Goal: Information Seeking & Learning: Compare options

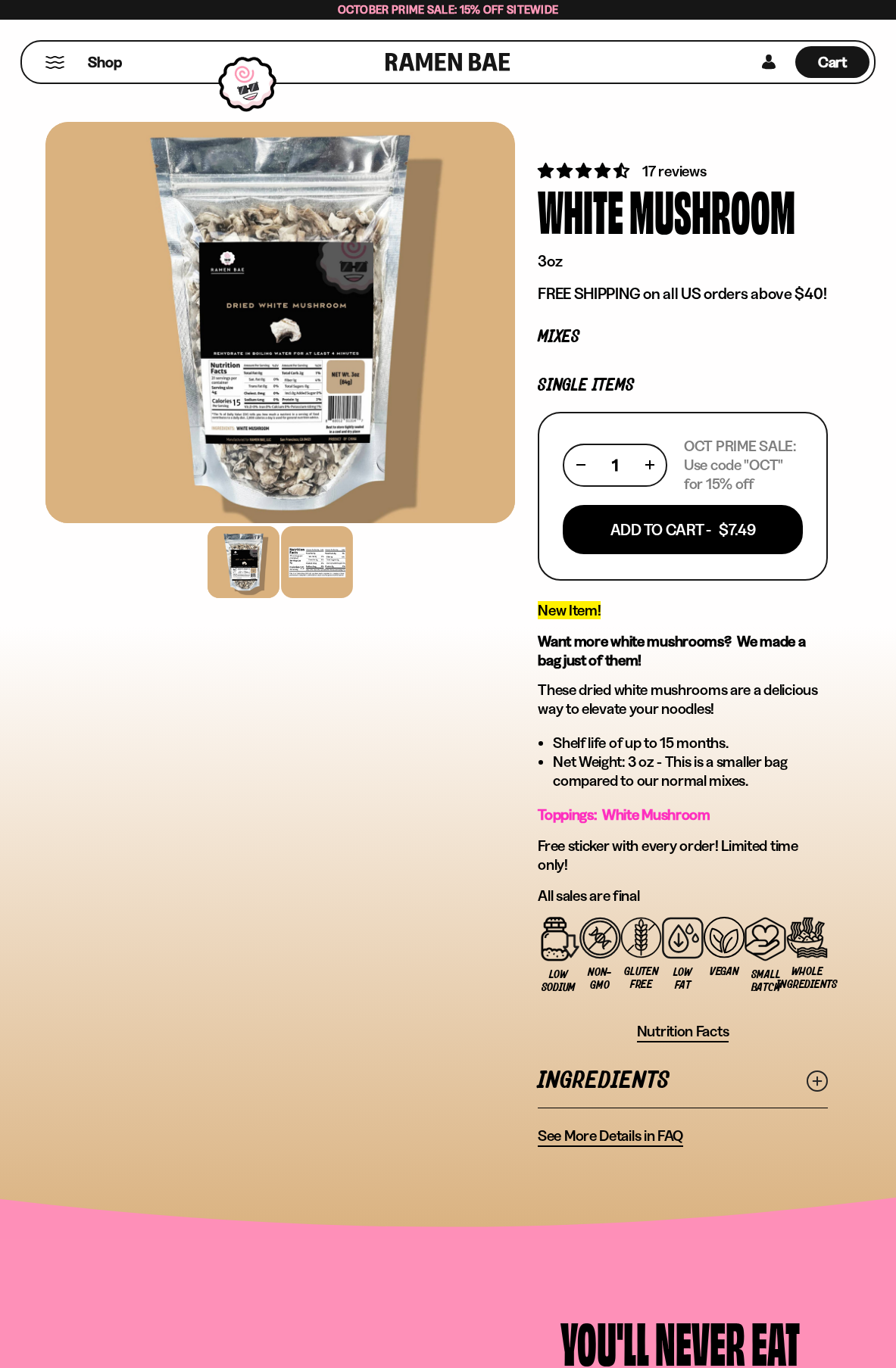
click at [298, 560] on div at bounding box center [317, 563] width 72 height 72
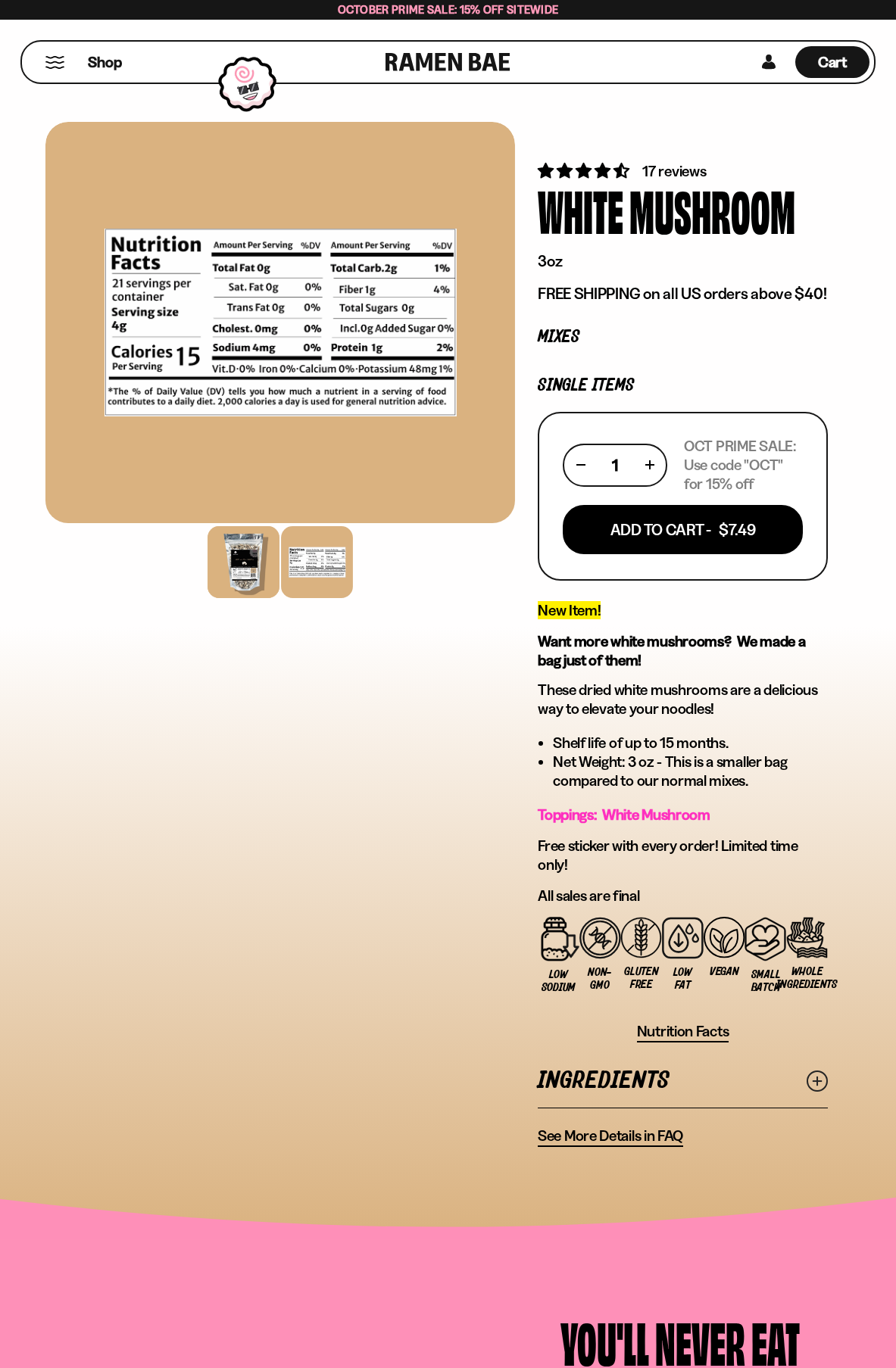
click at [253, 564] on div at bounding box center [244, 563] width 72 height 72
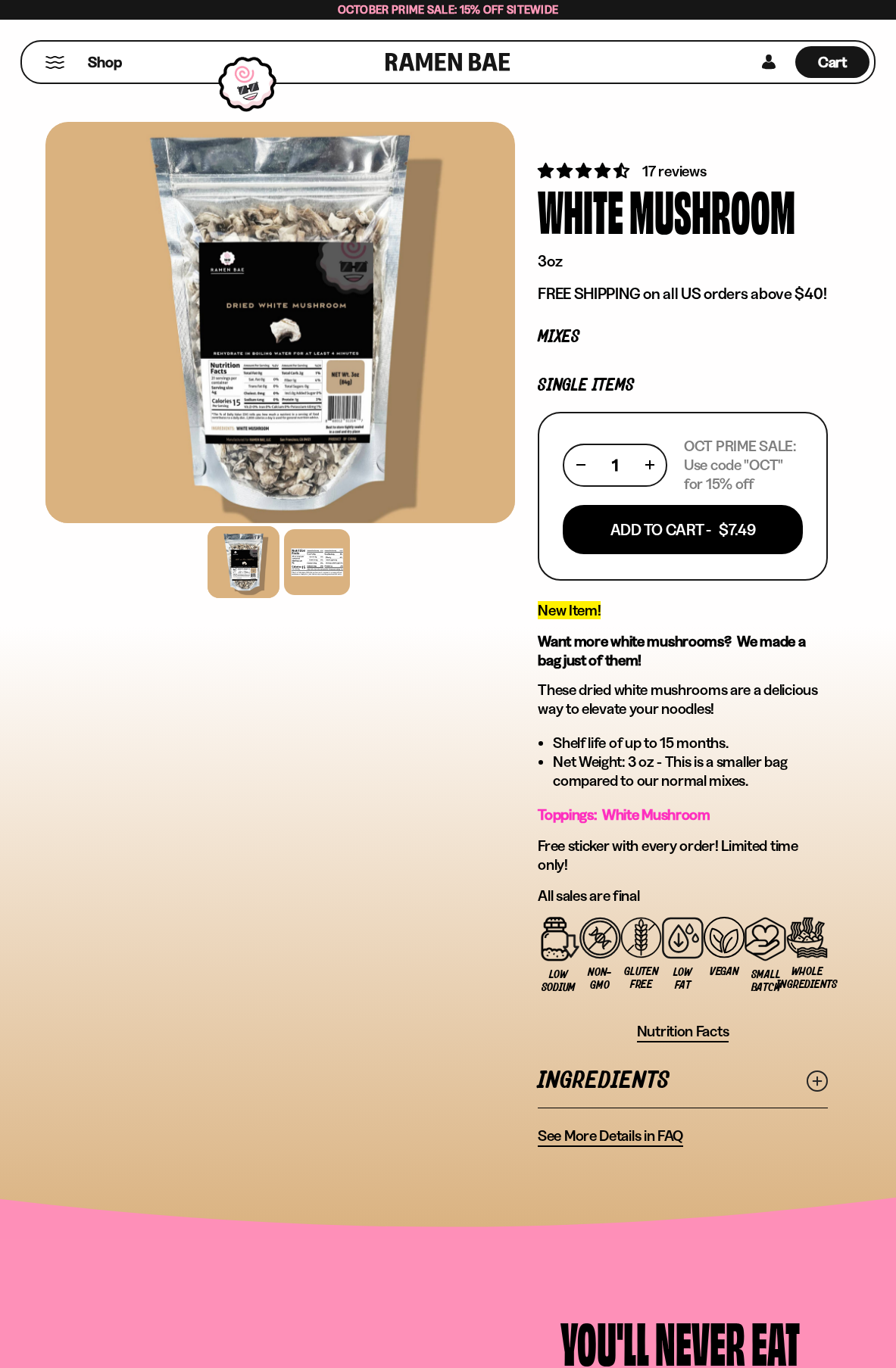
click at [321, 318] on div at bounding box center [280, 323] width 469 height 402
click at [310, 309] on div at bounding box center [280, 323] width 469 height 402
click at [253, 320] on div at bounding box center [280, 323] width 469 height 402
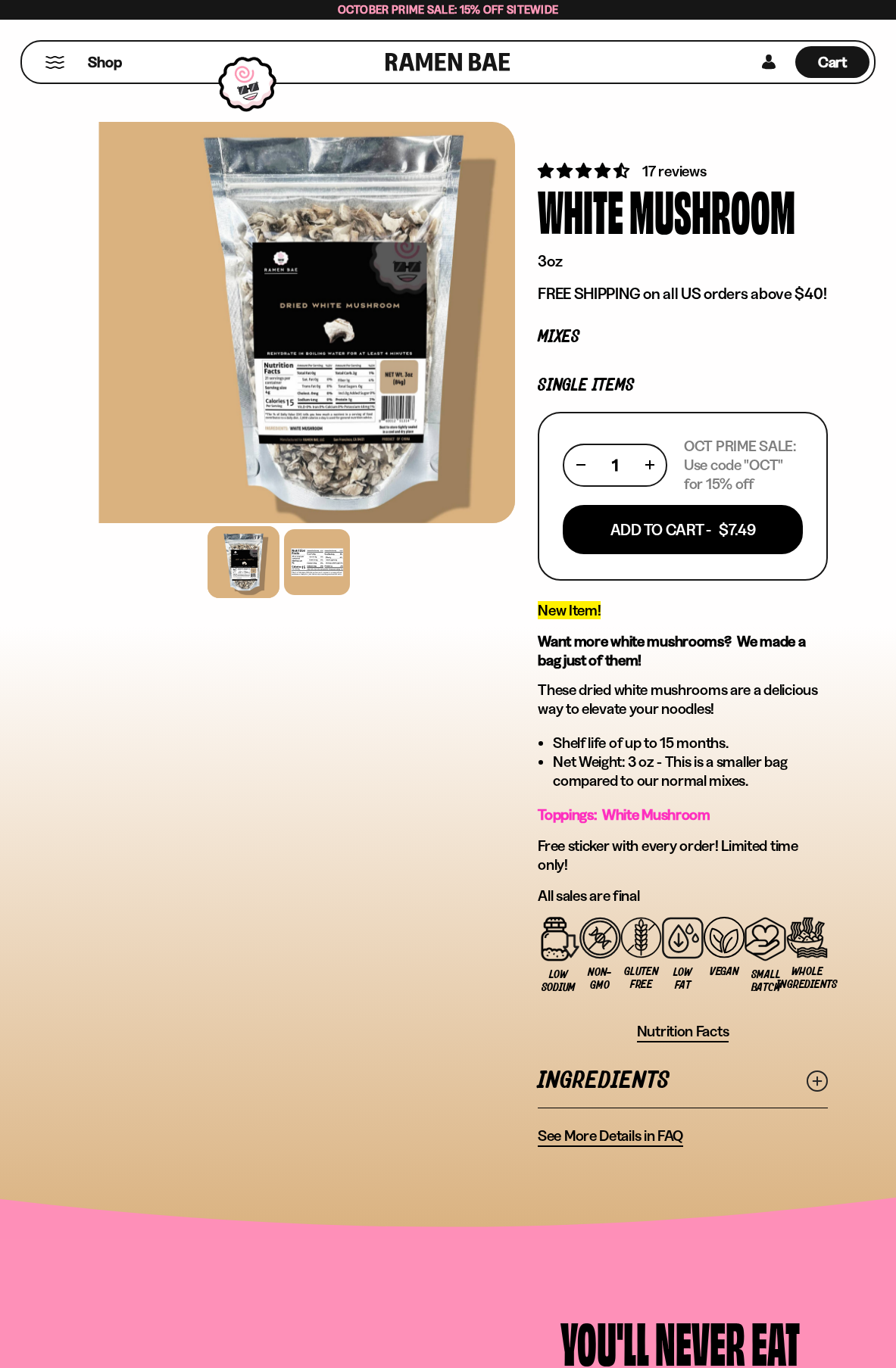
click at [377, 506] on div at bounding box center [333, 323] width 469 height 402
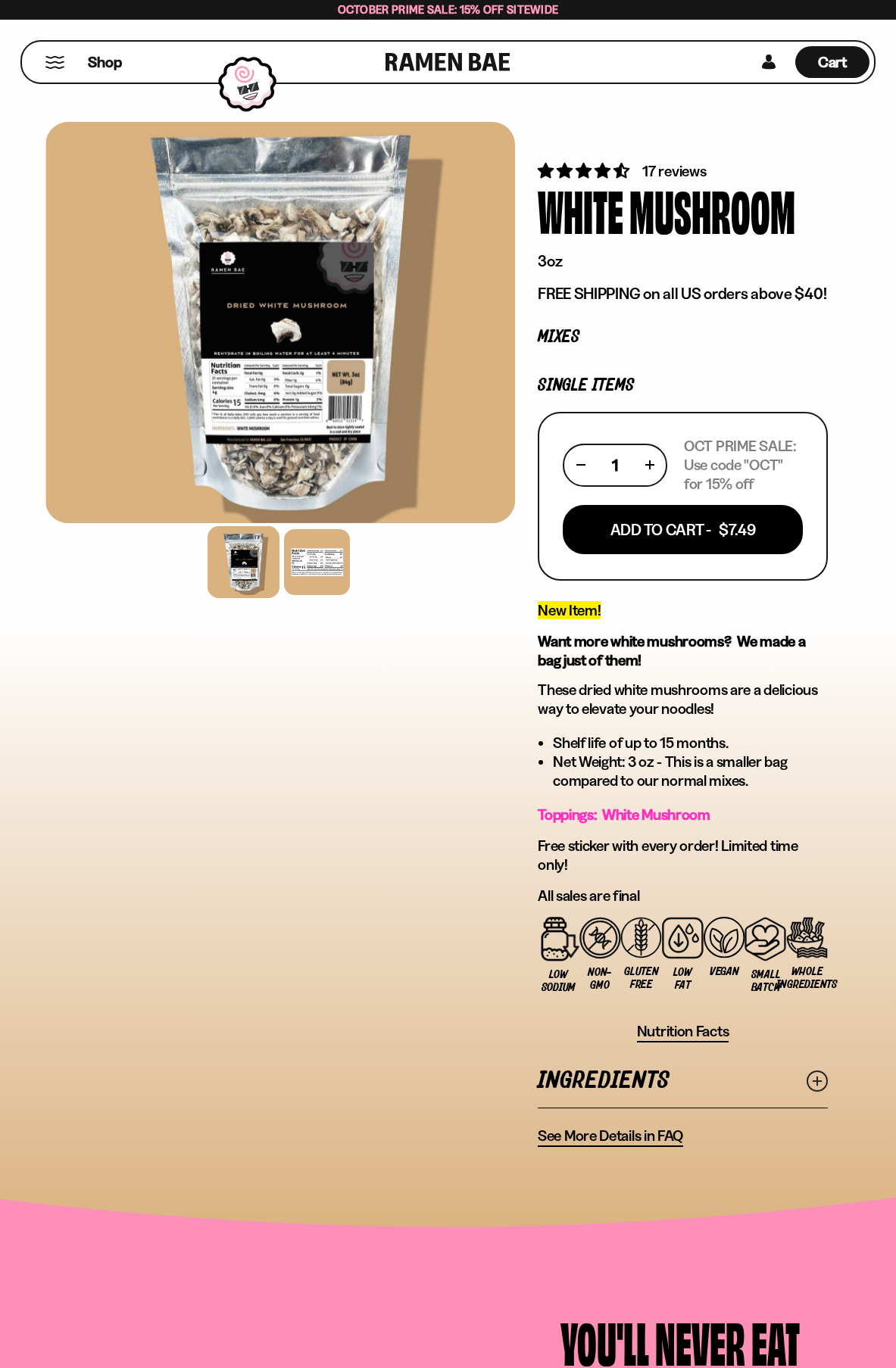
click at [253, 570] on div at bounding box center [244, 563] width 72 height 72
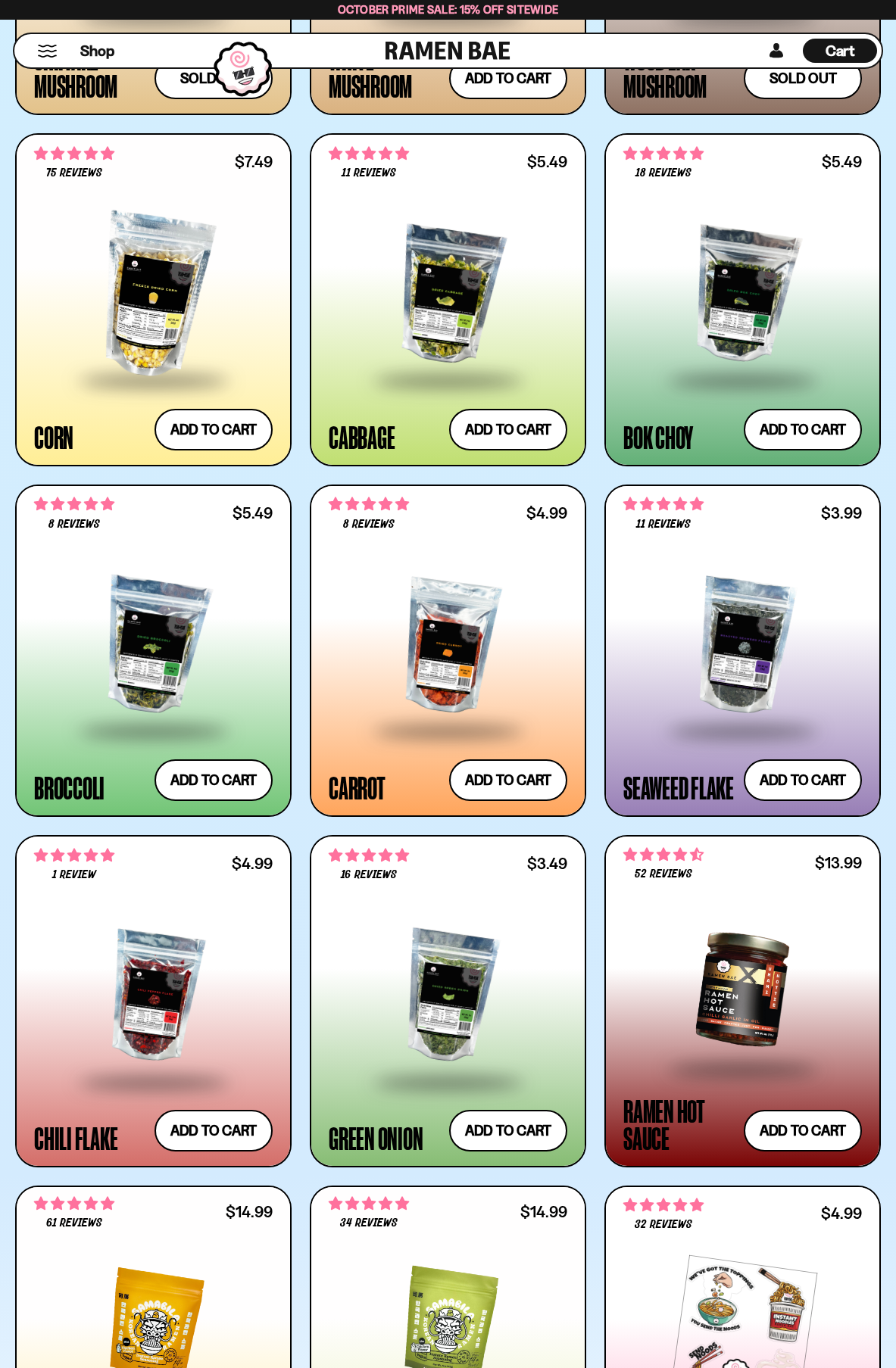
scroll to position [3244, 0]
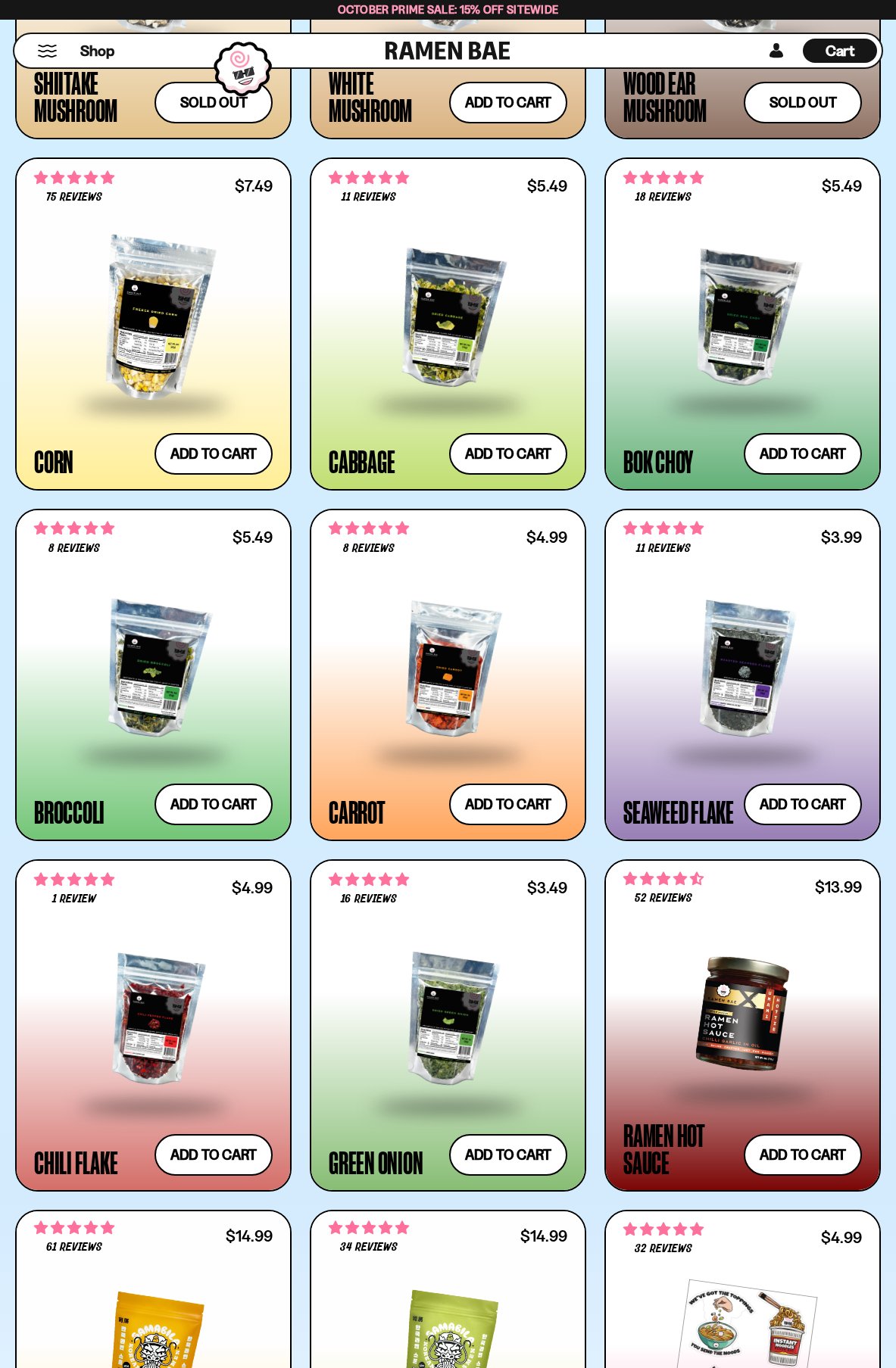
click at [184, 633] on div at bounding box center [153, 670] width 239 height 165
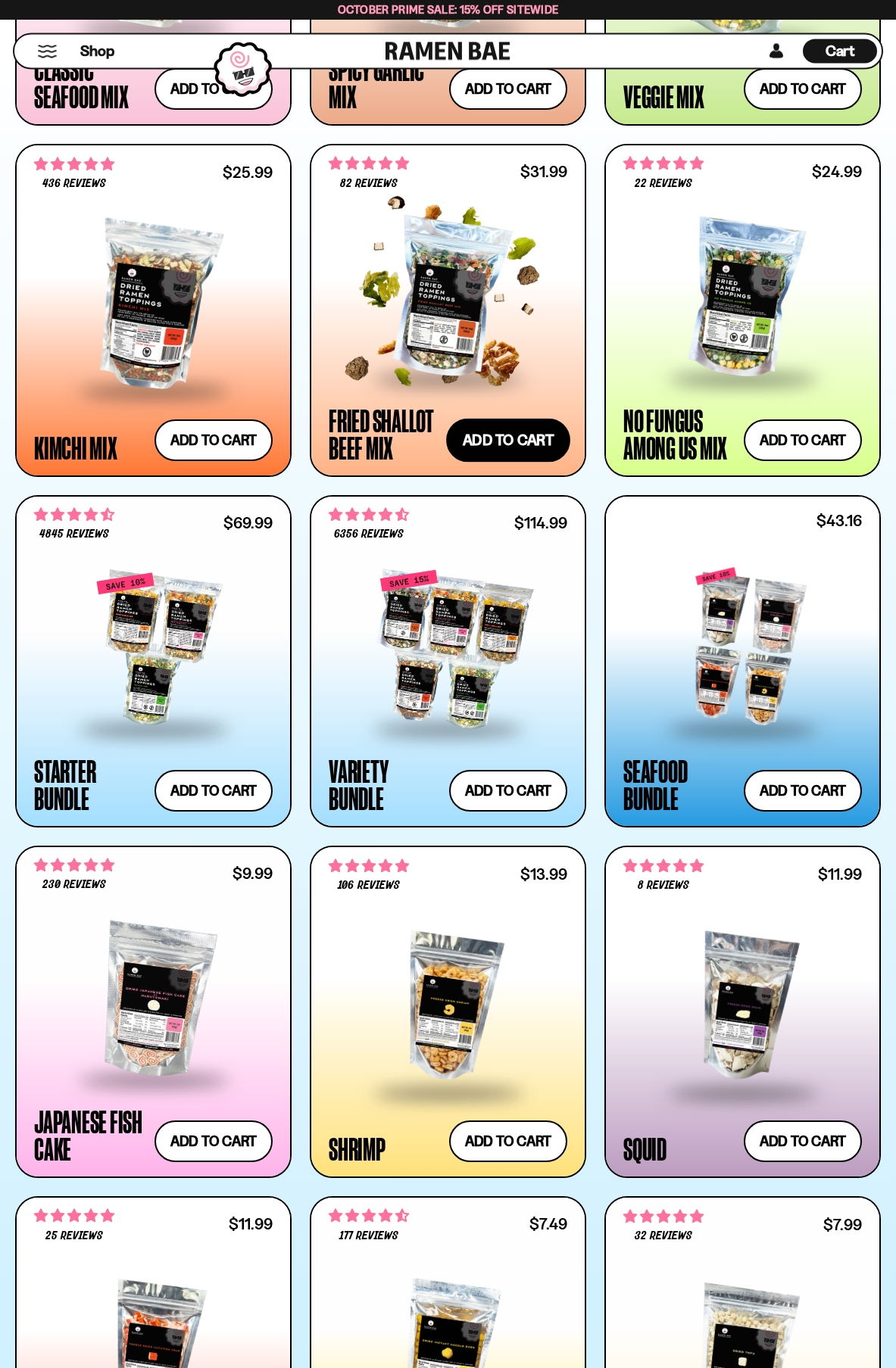
scroll to position [1158, 0]
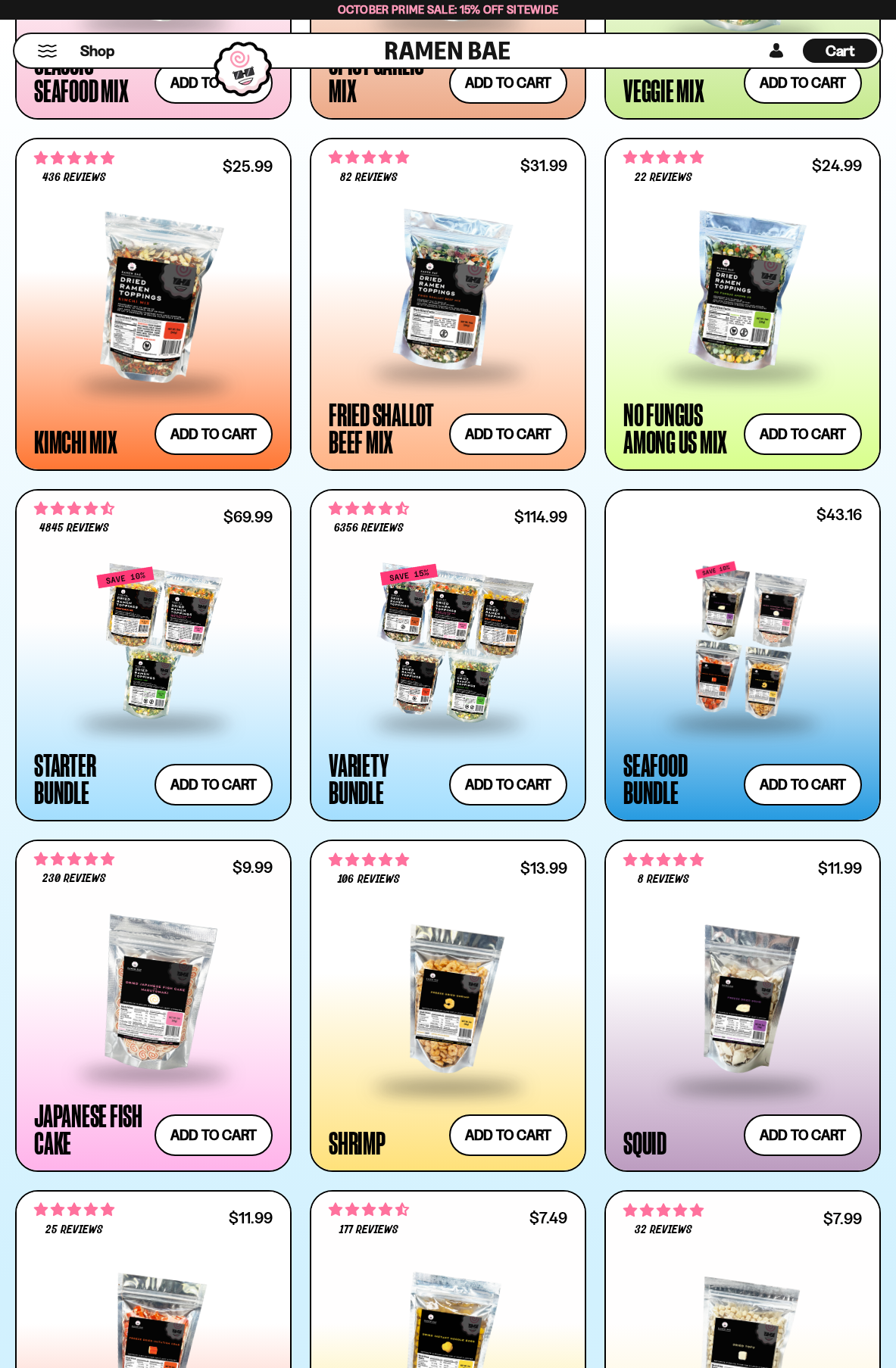
click at [478, 972] on div at bounding box center [448, 1001] width 239 height 165
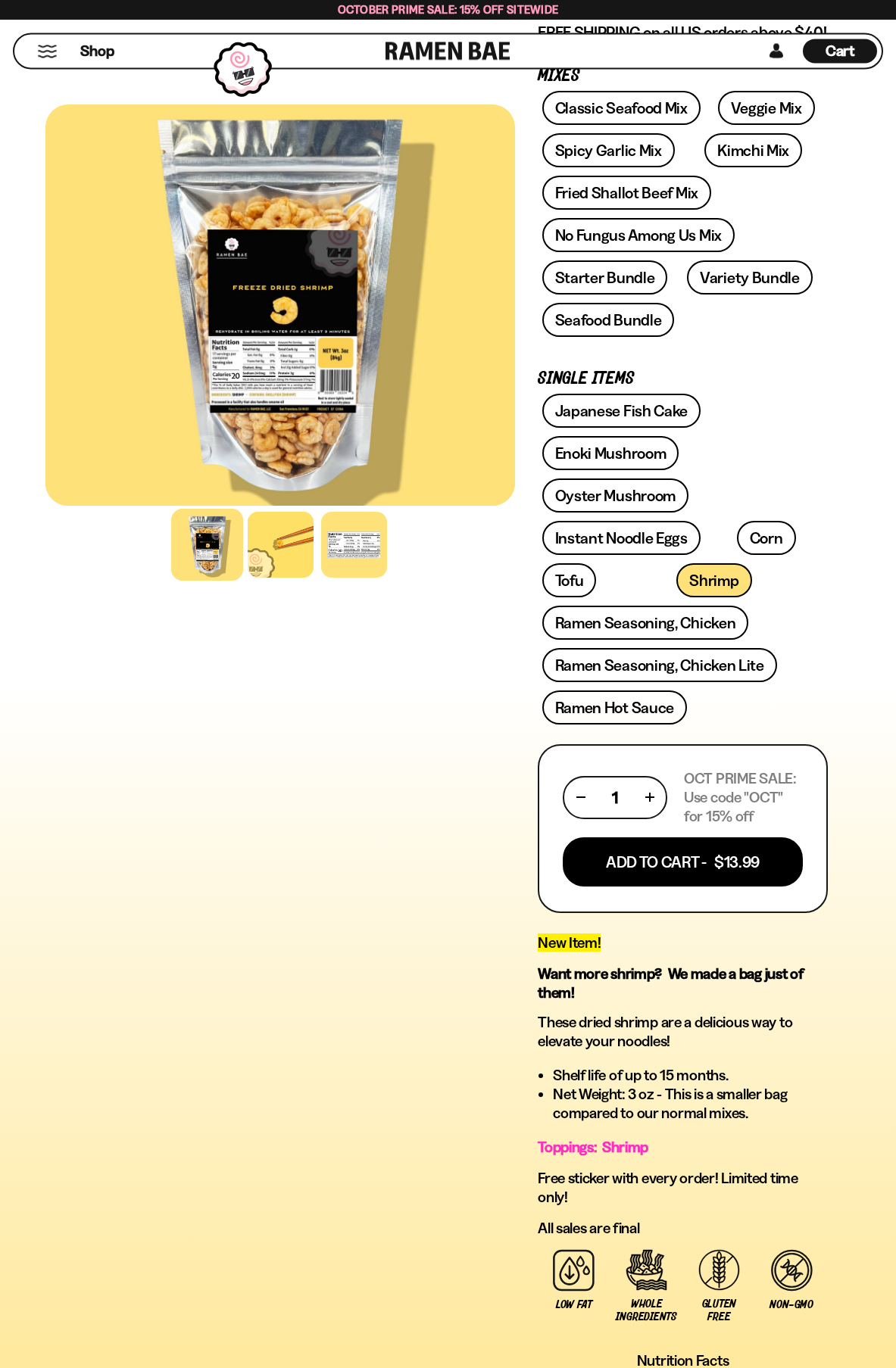
scroll to position [232, 0]
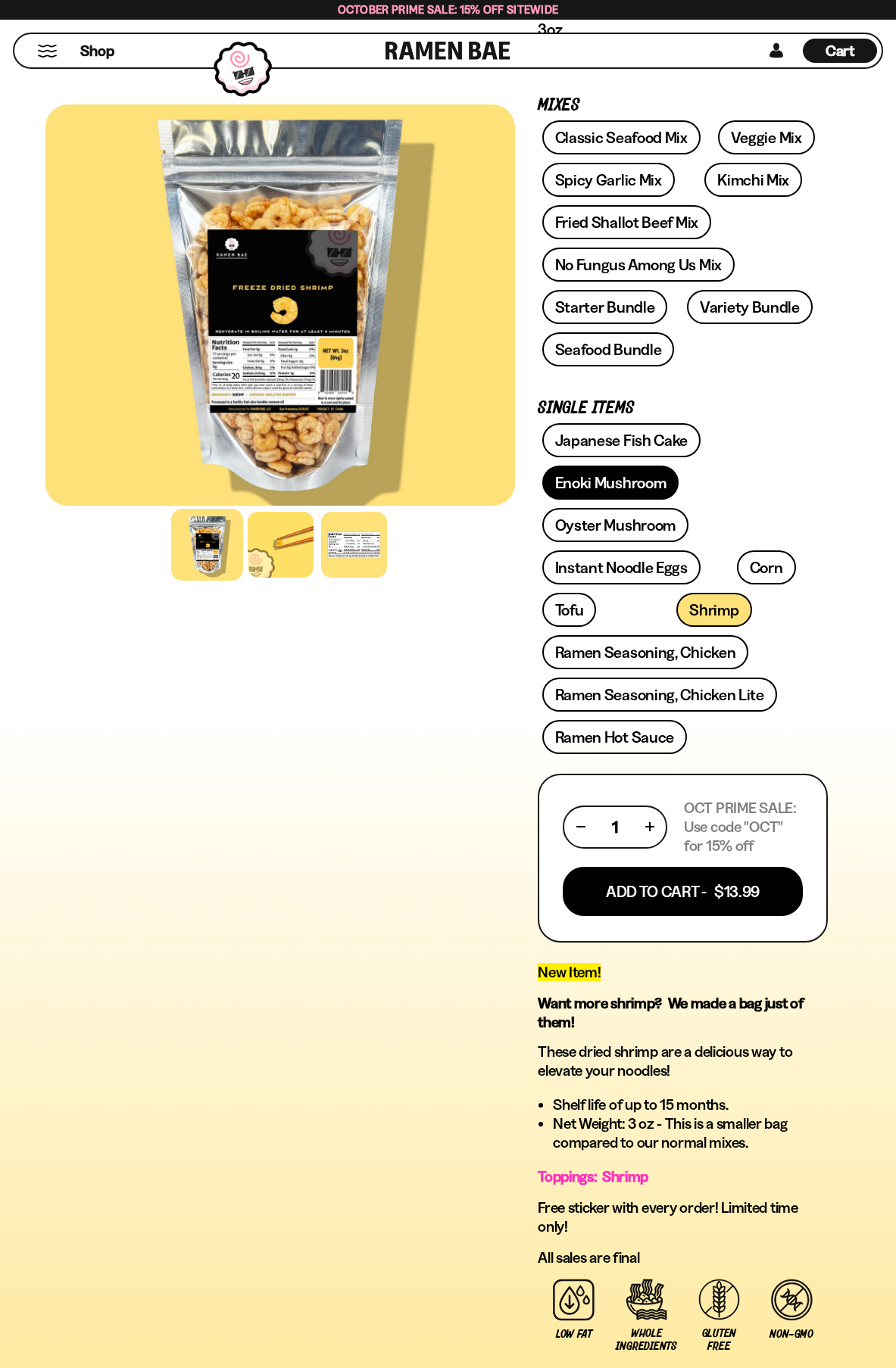
click at [563, 483] on link "Enoki Mushroom" at bounding box center [610, 483] width 137 height 34
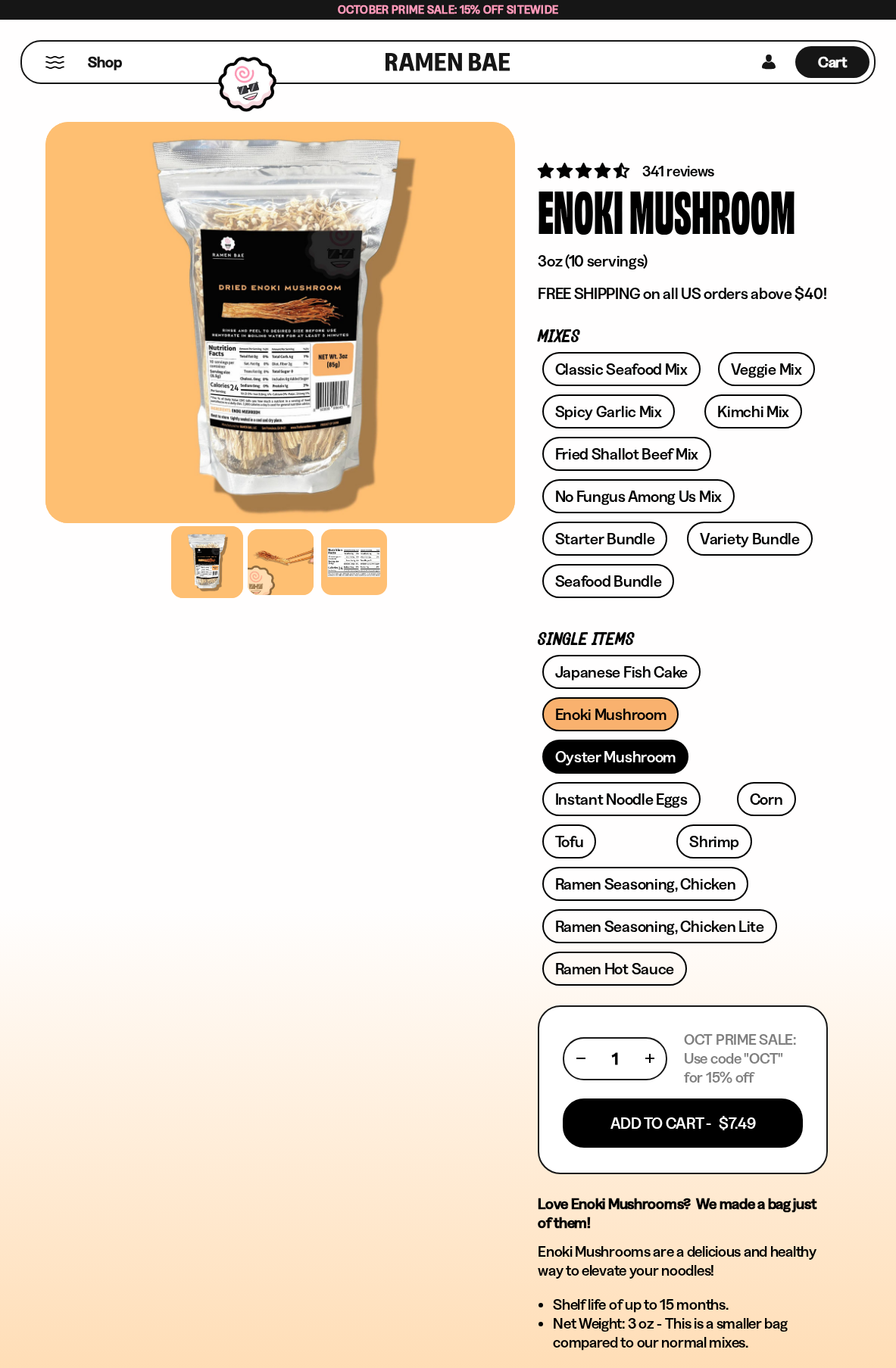
click at [654, 761] on link "Oyster Mushroom" at bounding box center [615, 757] width 147 height 34
